Goal: Information Seeking & Learning: Learn about a topic

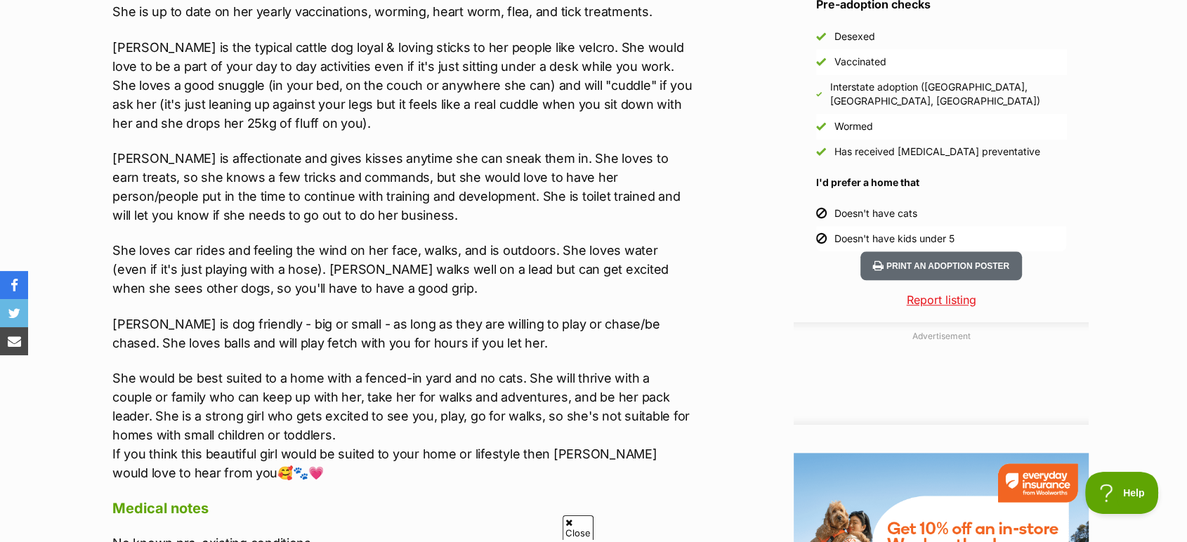
scroll to position [1326, 0]
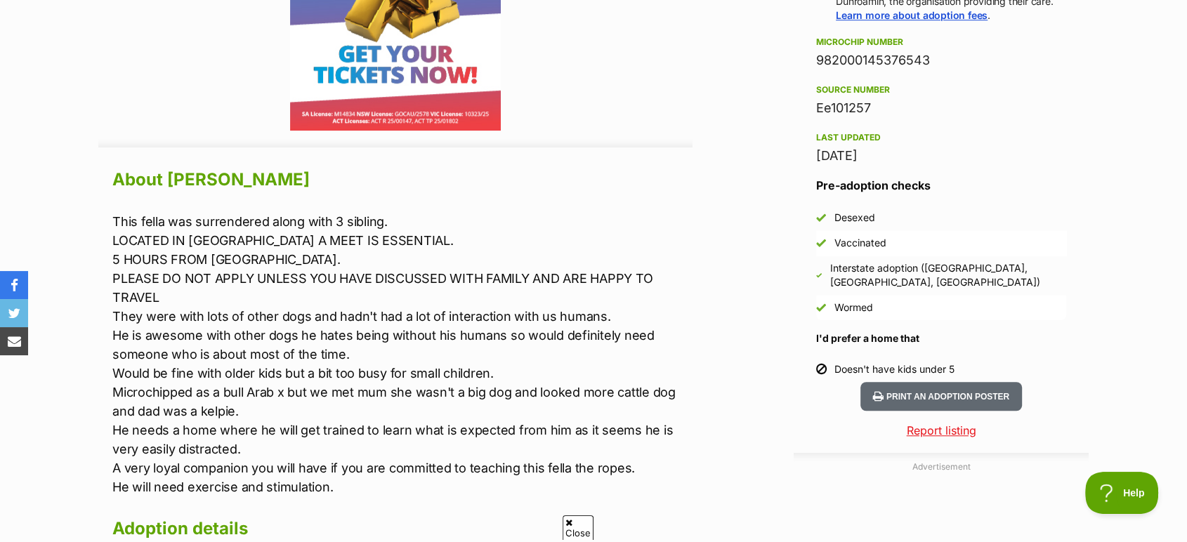
scroll to position [1092, 0]
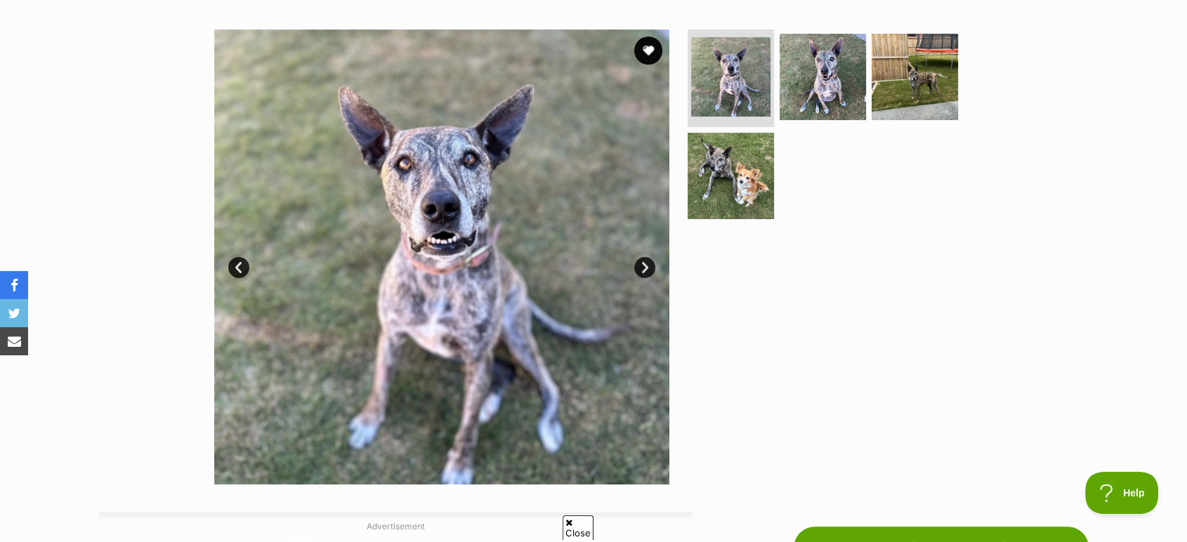
scroll to position [312, 0]
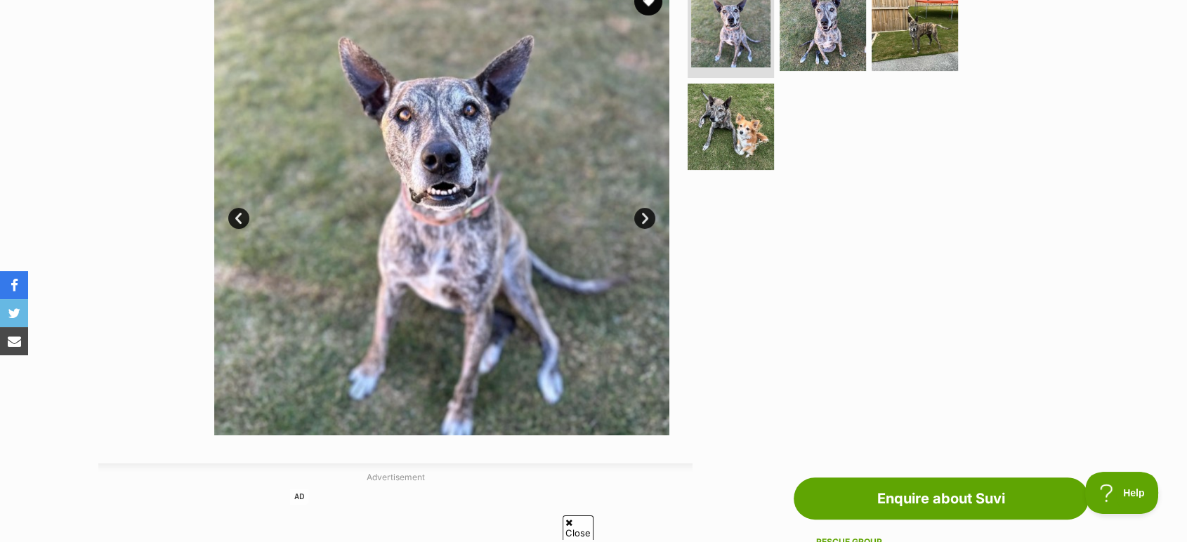
click at [648, 216] on link "Next" at bounding box center [644, 218] width 21 height 21
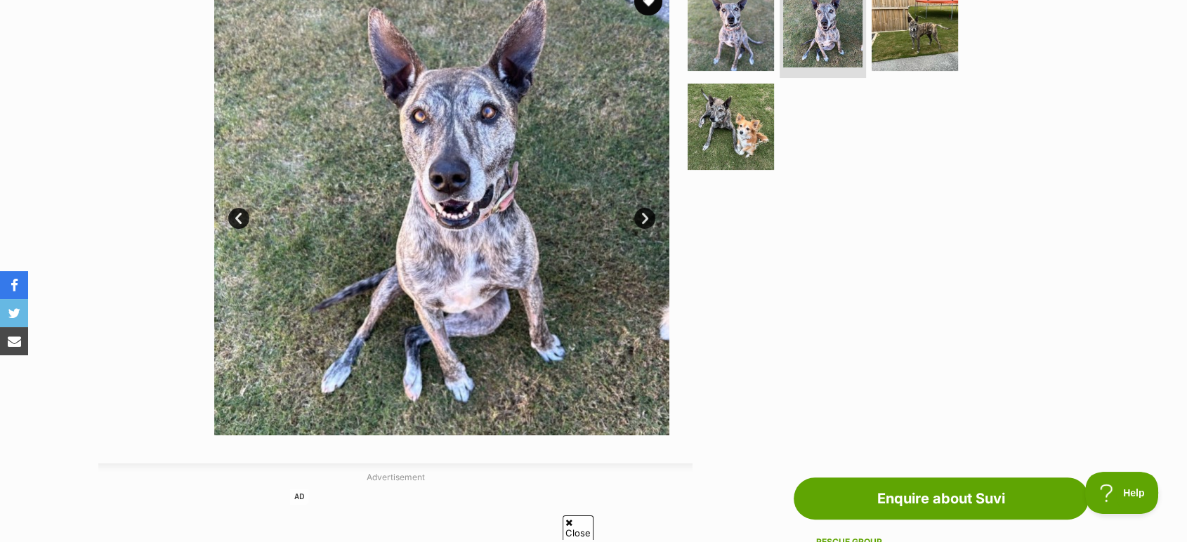
click at [648, 212] on link "Next" at bounding box center [644, 218] width 21 height 21
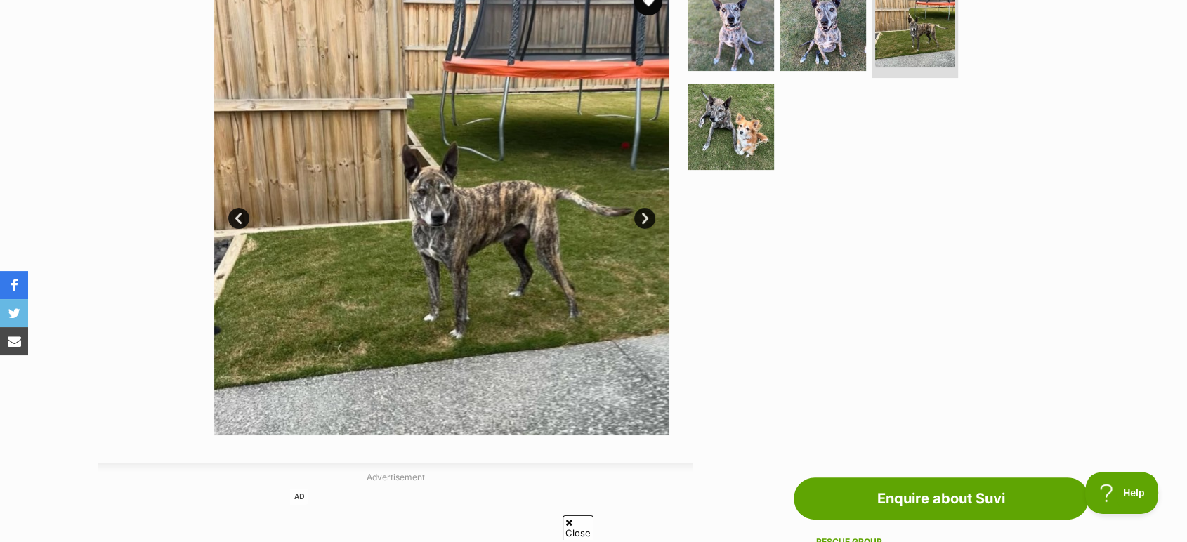
click at [648, 212] on link "Next" at bounding box center [644, 218] width 21 height 21
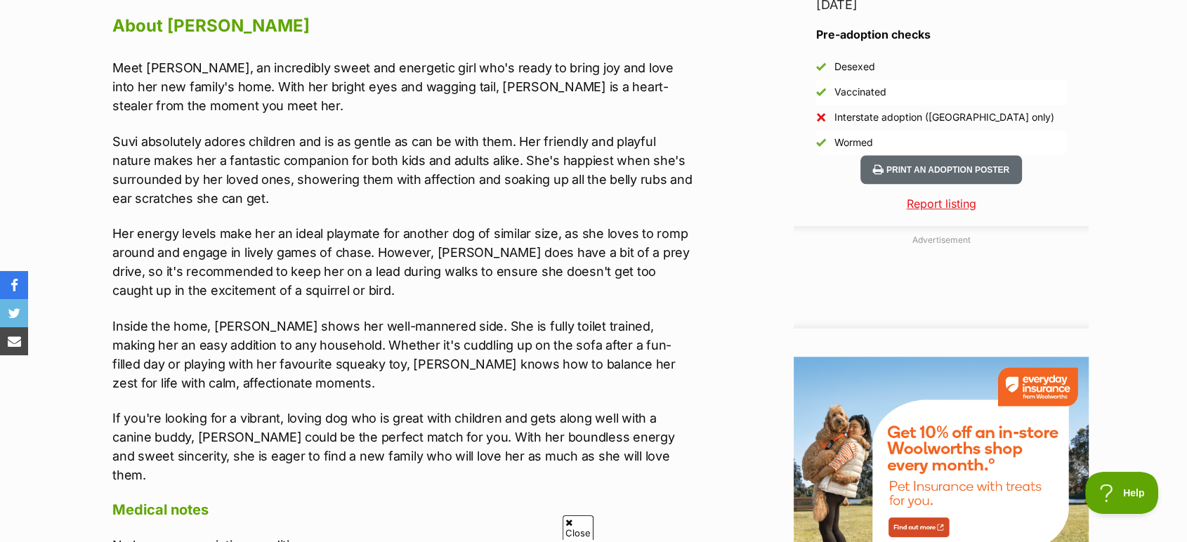
scroll to position [1248, 0]
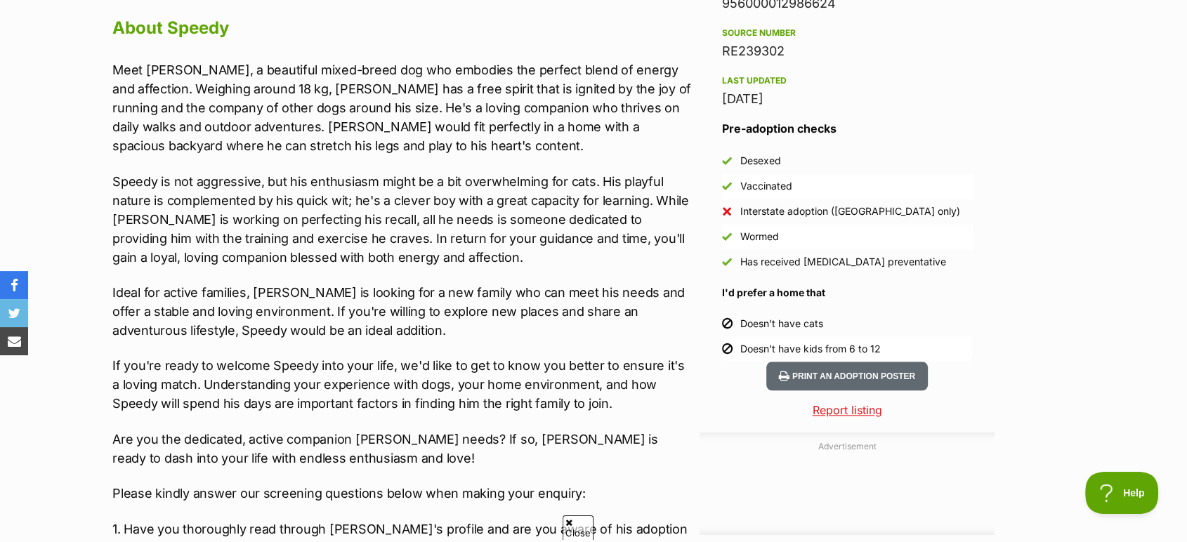
scroll to position [1248, 0]
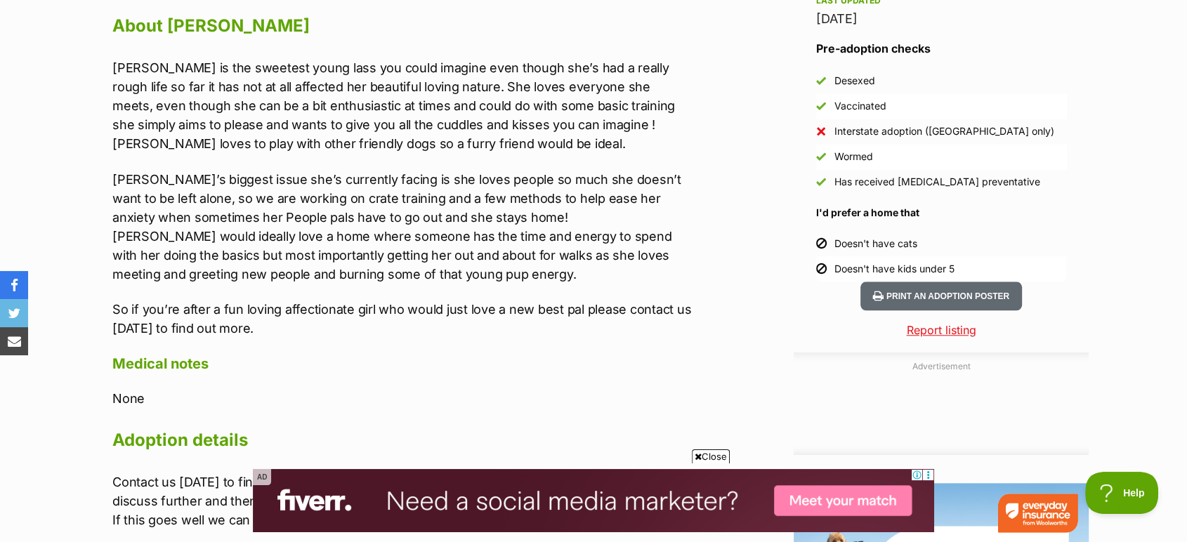
scroll to position [1248, 0]
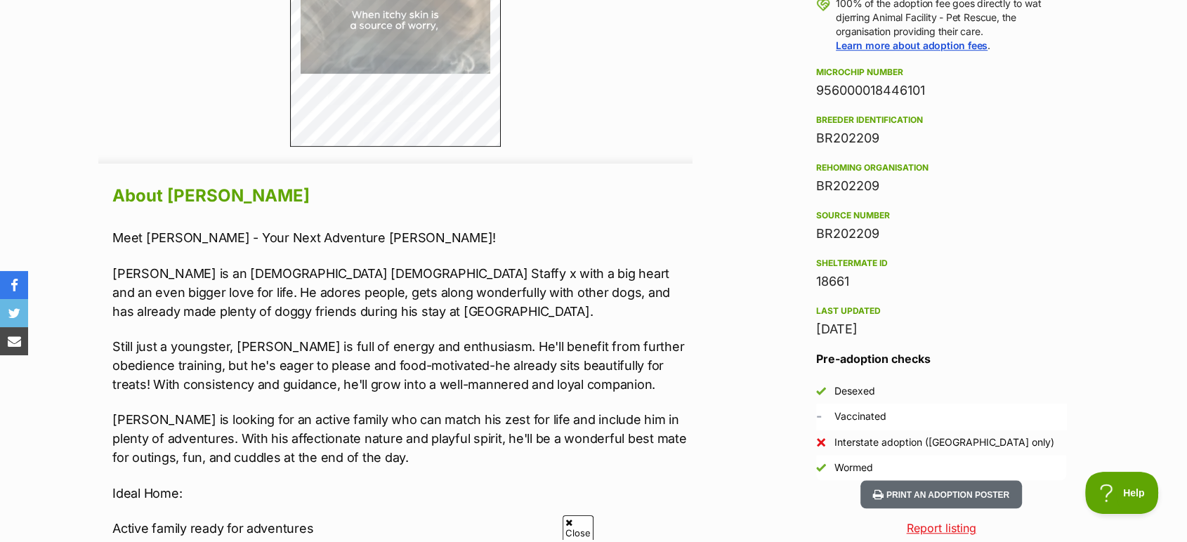
scroll to position [1170, 0]
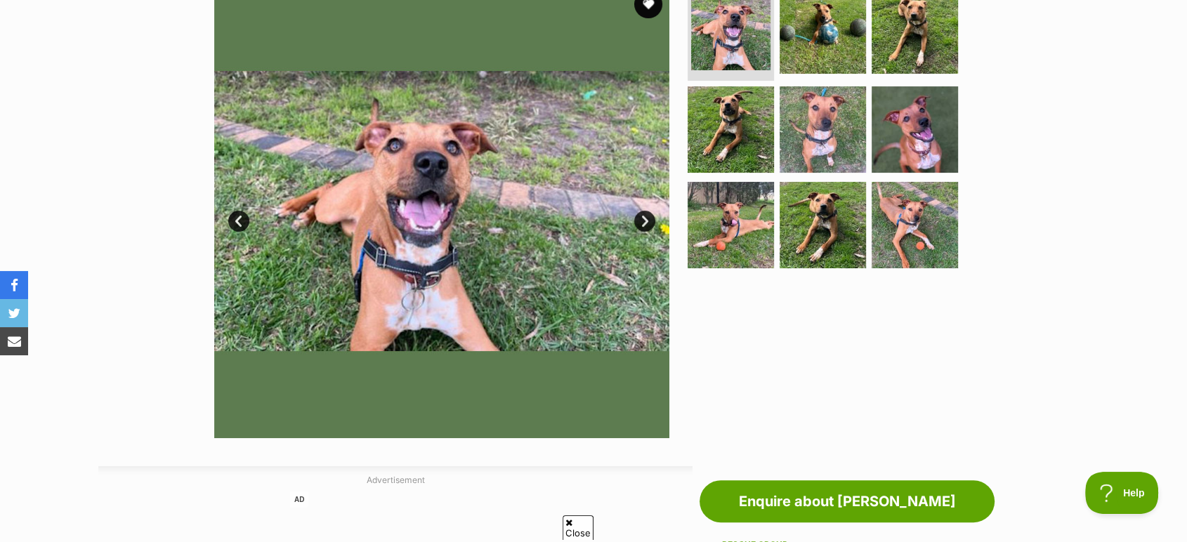
scroll to position [312, 0]
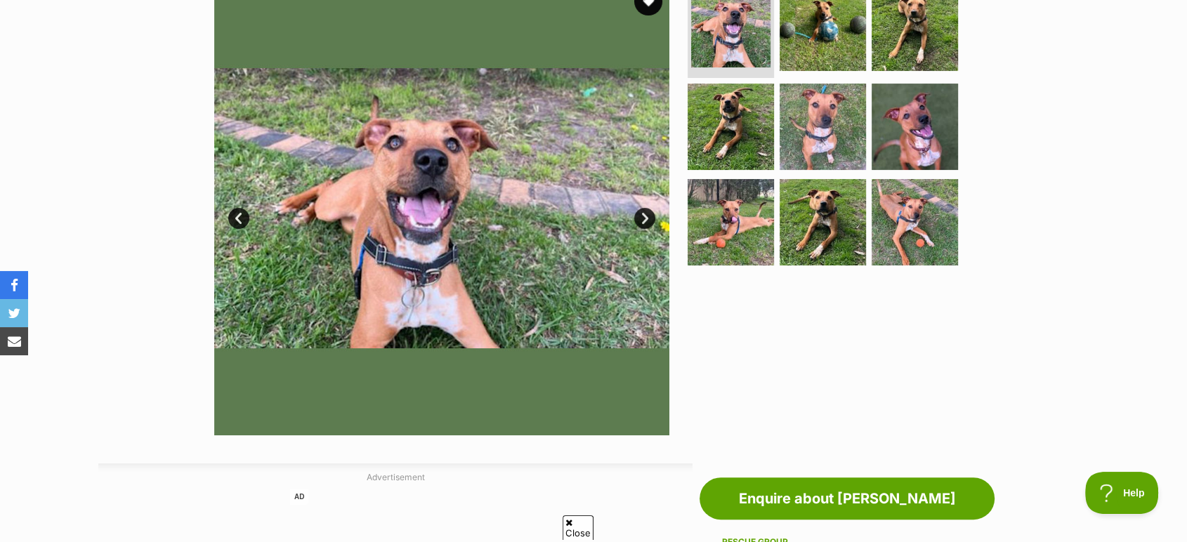
click at [646, 219] on link "Next" at bounding box center [644, 218] width 21 height 21
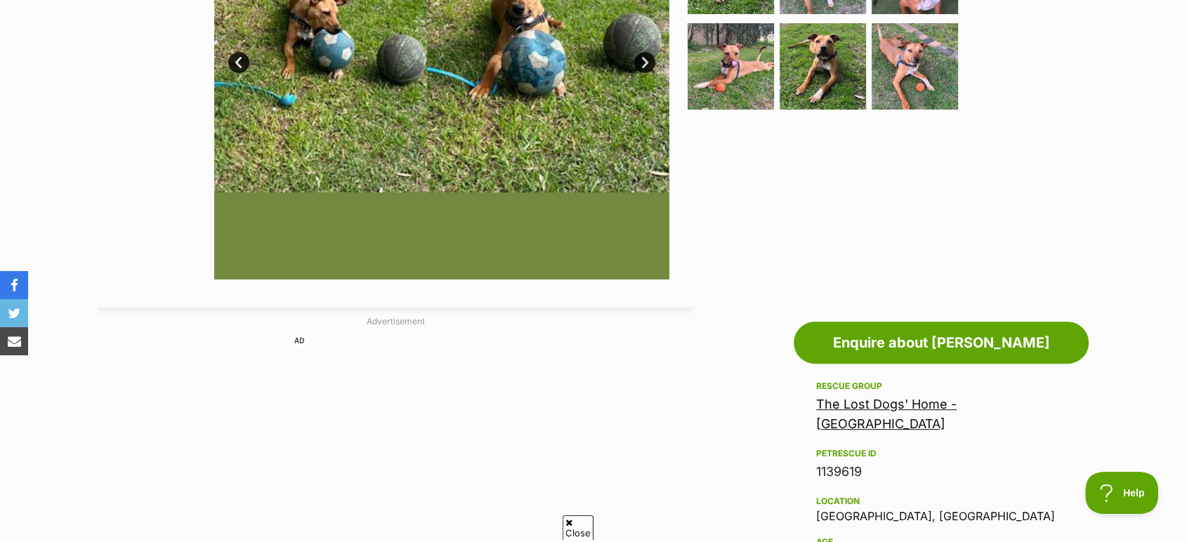
scroll to position [702, 0]
